Goal: Navigation & Orientation: Find specific page/section

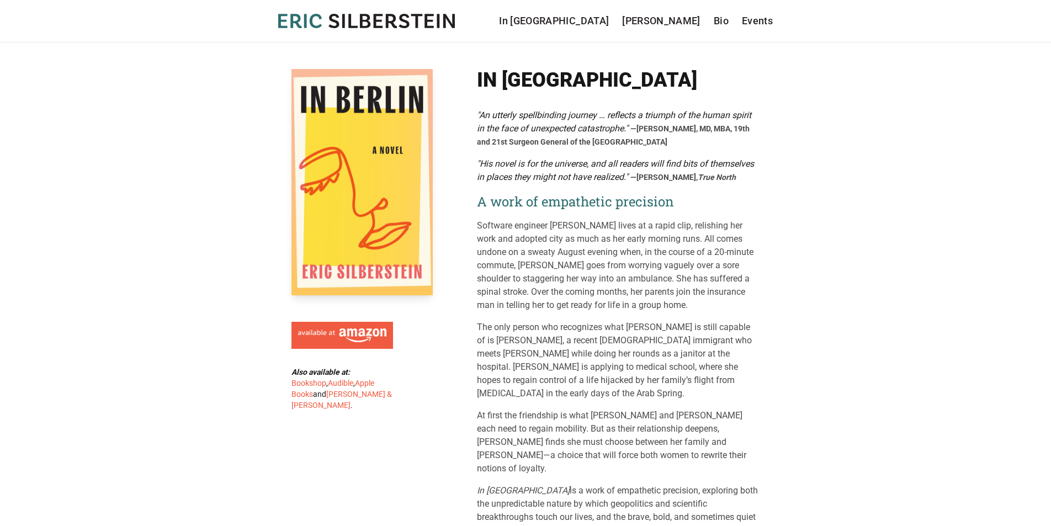
drag, startPoint x: 448, startPoint y: 23, endPoint x: 271, endPoint y: 17, distance: 176.8
click at [271, 17] on header "Eric Silberstein In Berlin Sergei Kraev Bio Events In Berlin Sergei Kraev Bio E…" at bounding box center [525, 21] width 1051 height 43
click at [716, 19] on link "Bio" at bounding box center [721, 20] width 15 height 15
